Goal: Check status: Check status

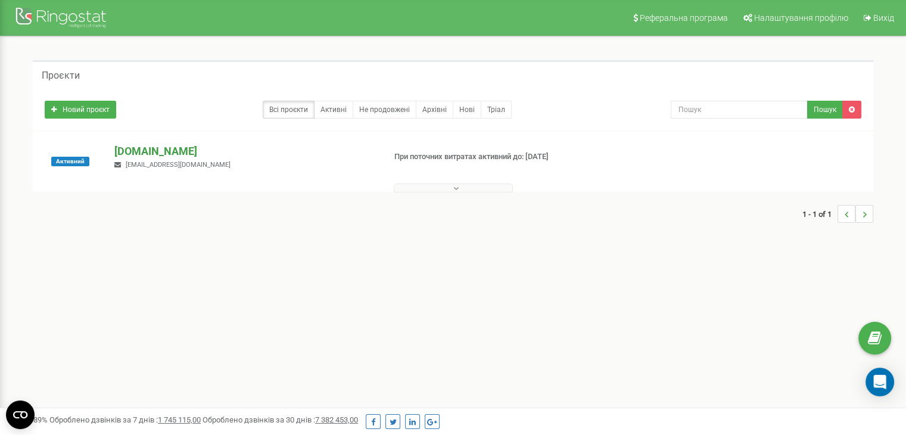
click at [146, 151] on p "[DOMAIN_NAME]" at bounding box center [244, 151] width 260 height 15
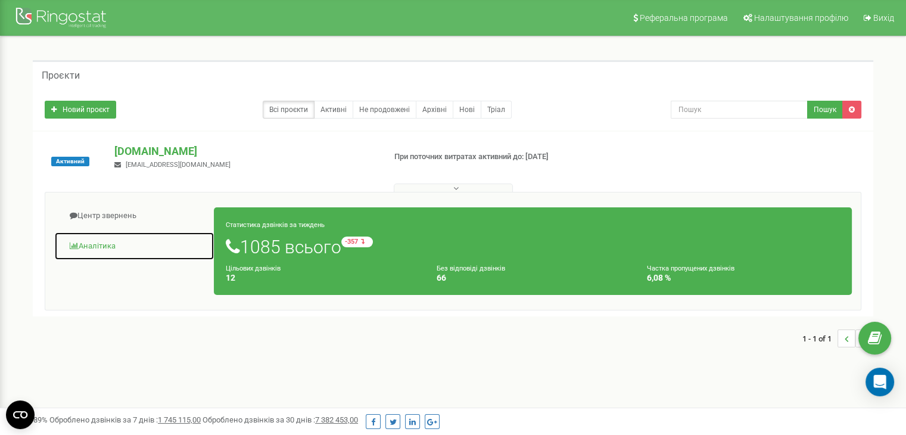
click at [129, 240] on link "Аналiтика" at bounding box center [134, 246] width 160 height 29
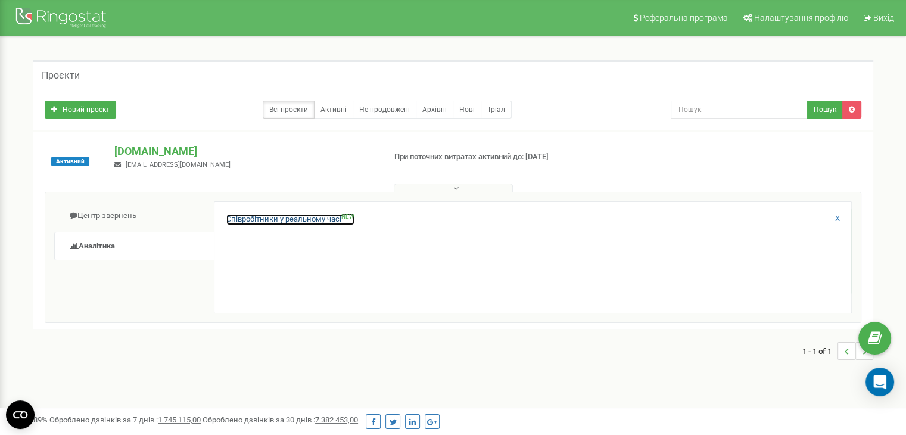
click at [326, 220] on link "Співробітники у реальному часі NEW" at bounding box center [290, 219] width 128 height 11
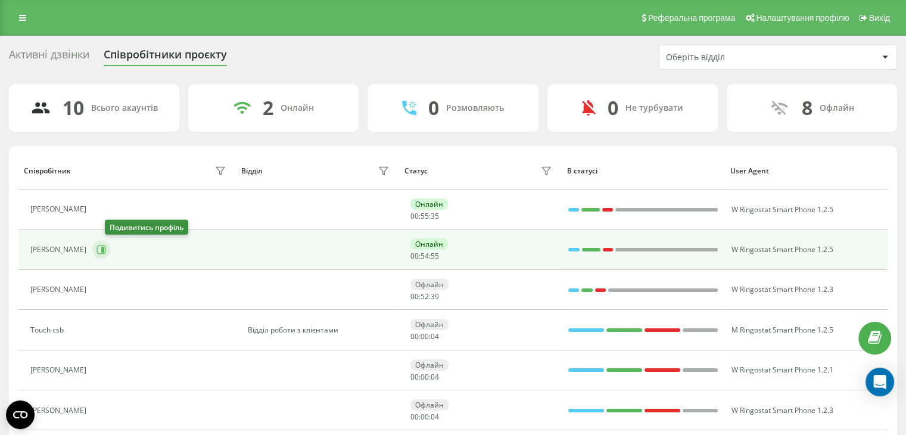
click at [110, 256] on button at bounding box center [101, 250] width 18 height 18
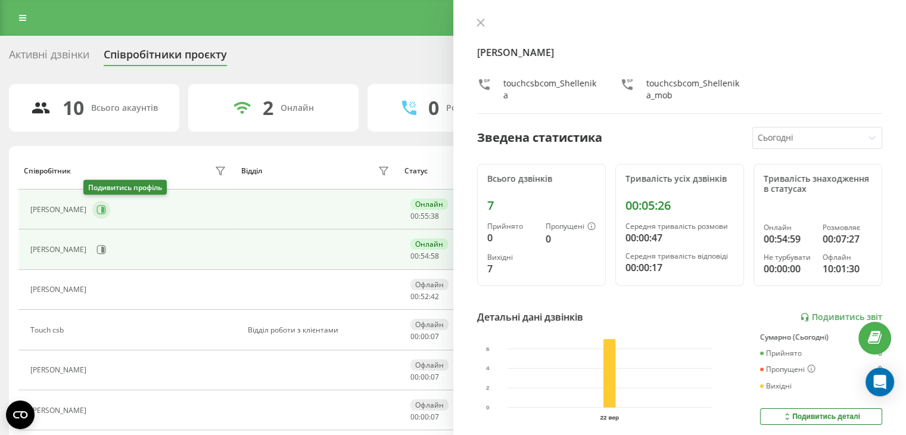
click at [96, 209] on icon at bounding box center [101, 210] width 10 height 10
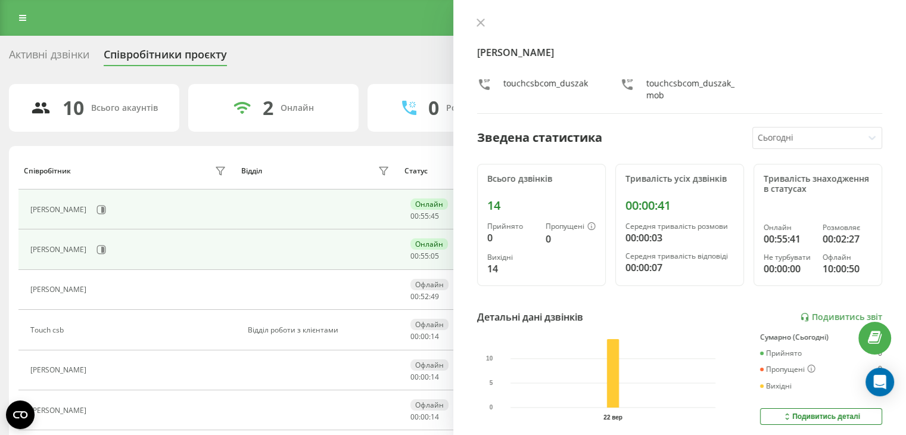
click at [123, 251] on div "Шелехова Вероніка" at bounding box center [129, 249] width 199 height 20
click at [110, 248] on button at bounding box center [101, 250] width 18 height 18
